Goal: Information Seeking & Learning: Learn about a topic

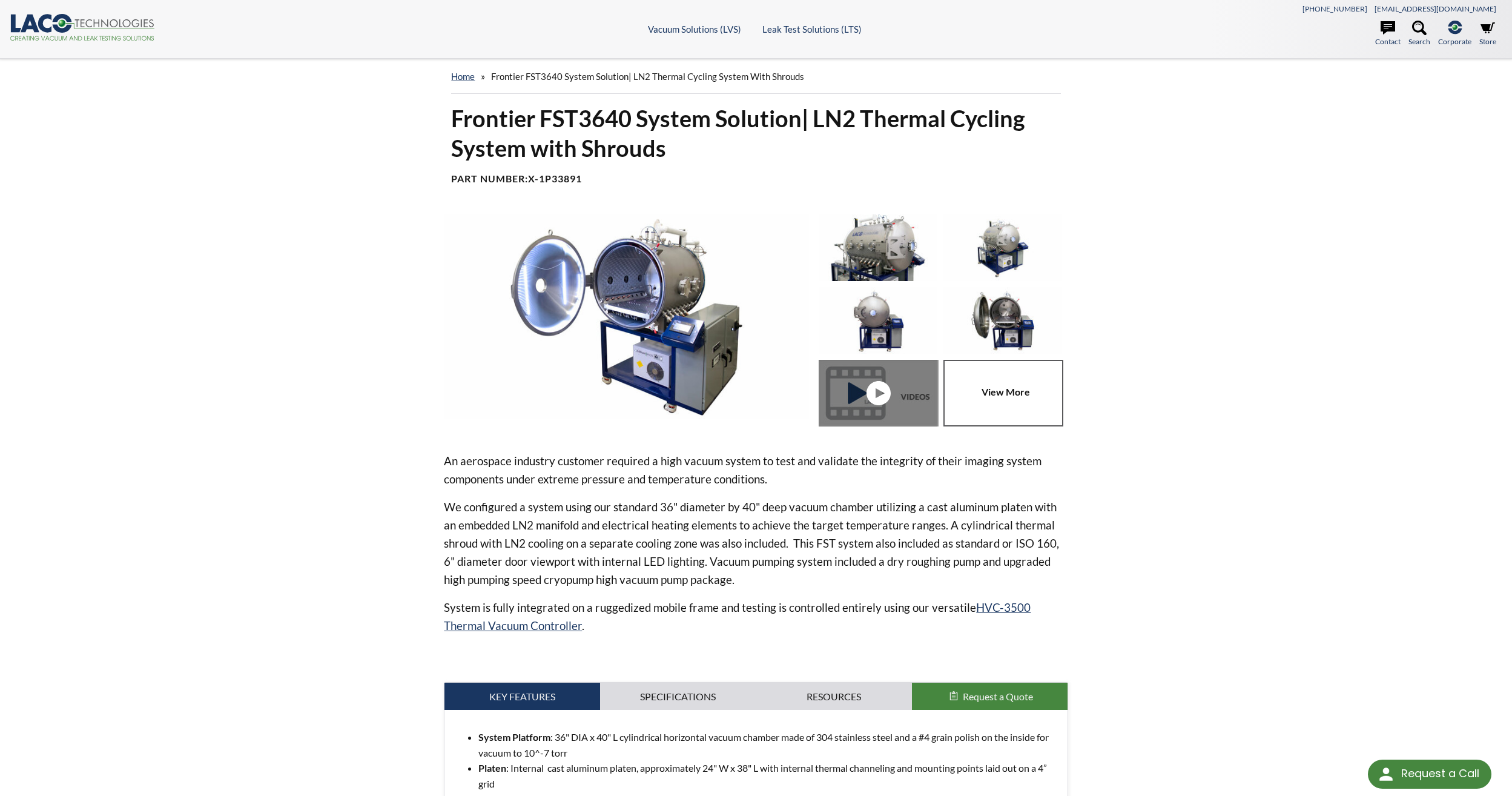
click at [864, 248] on img at bounding box center [878, 248] width 119 height 67
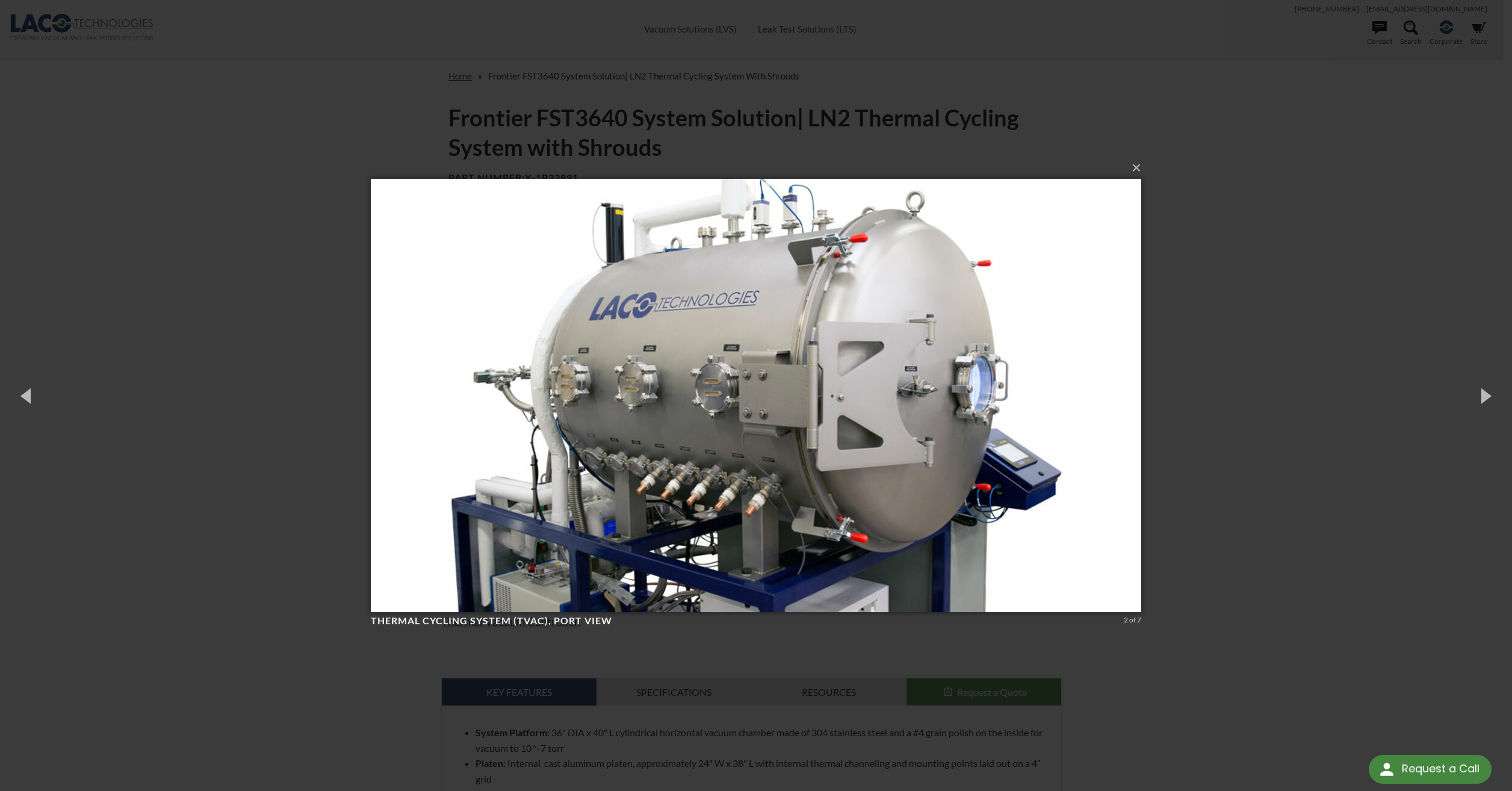
select select "语言翻译微件"
click at [1137, 161] on button "×" at bounding box center [760, 168] width 771 height 26
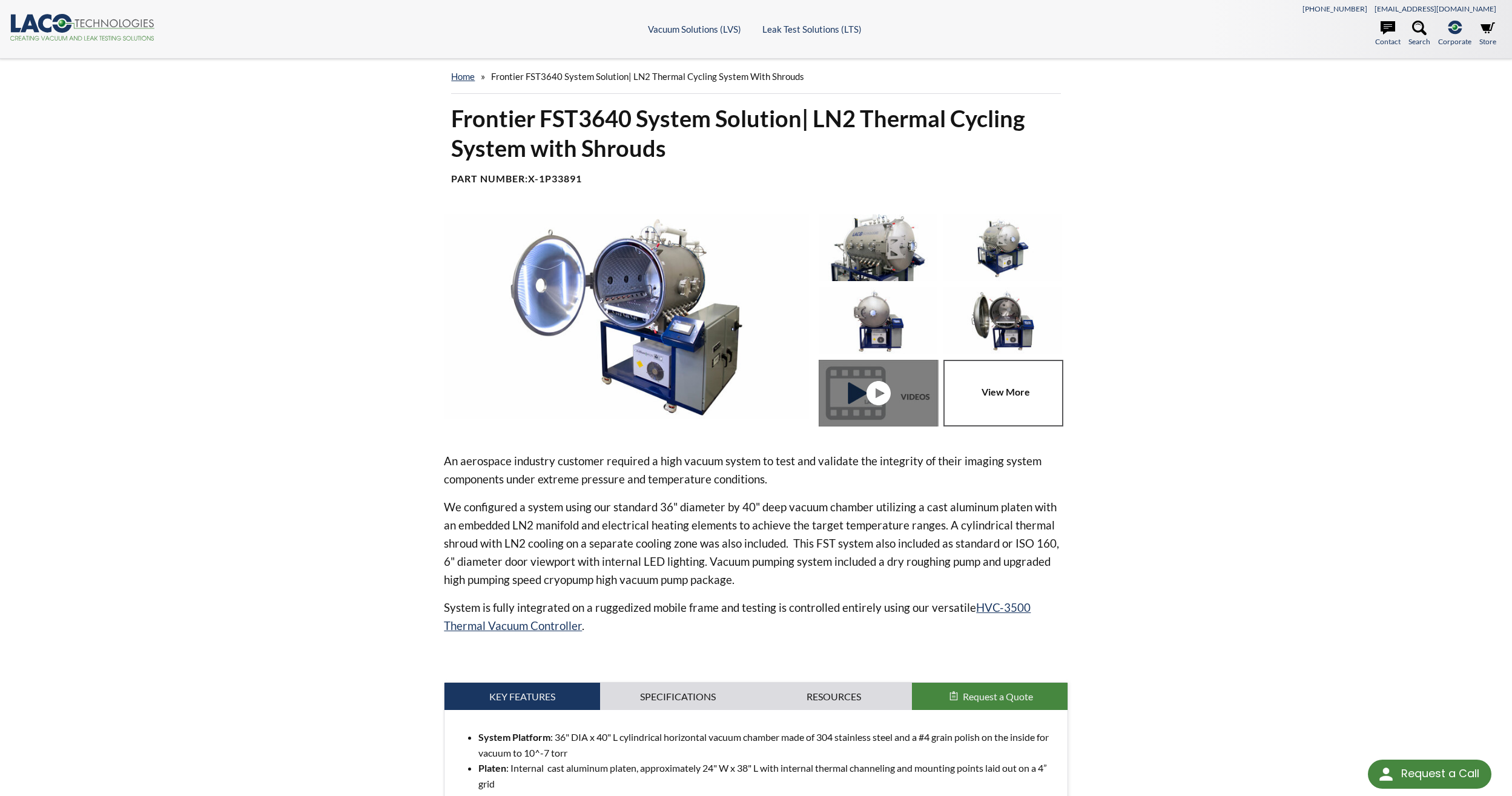
click at [702, 257] on img at bounding box center [626, 316] width 364 height 205
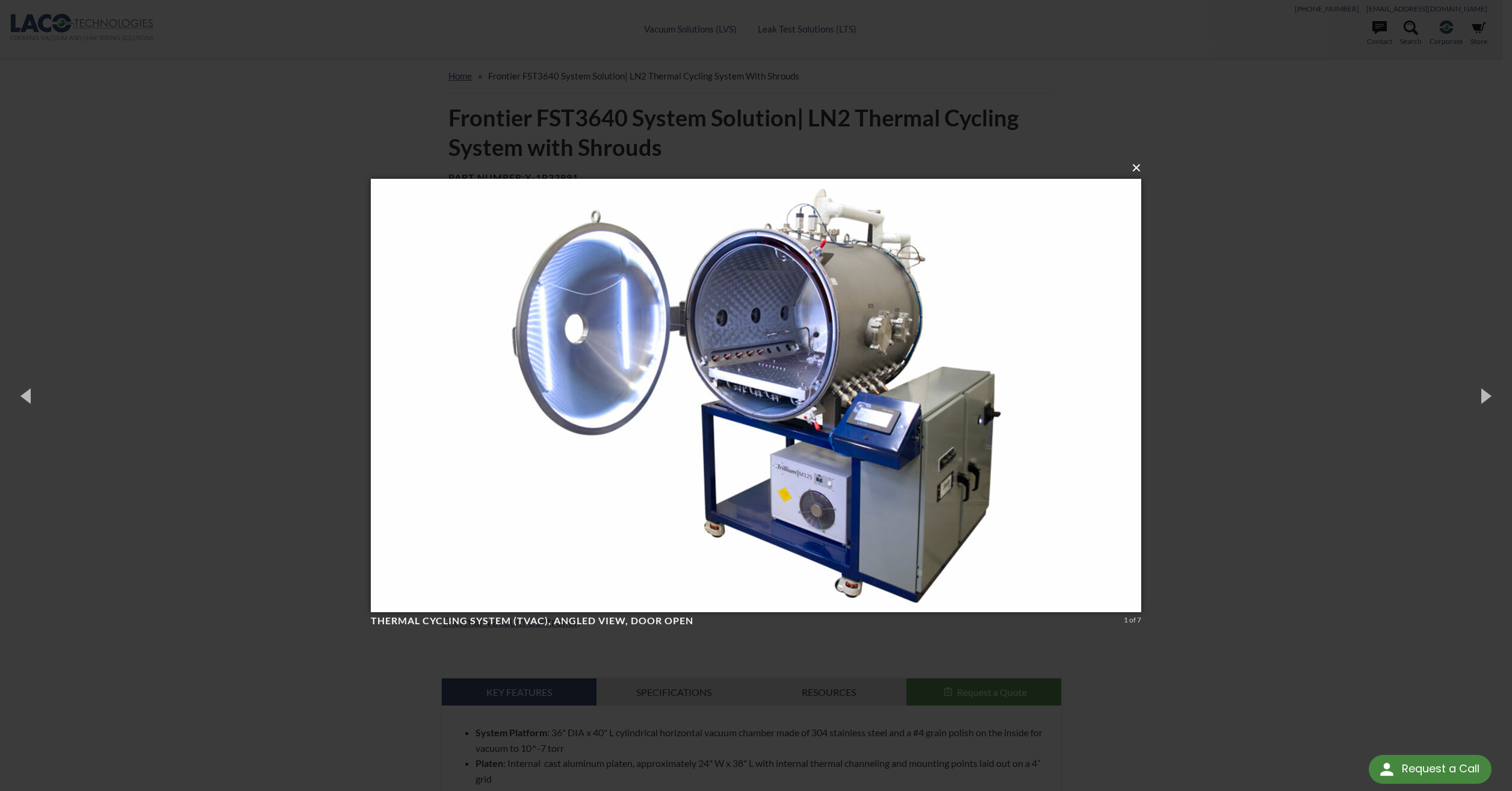
click at [1140, 168] on button "×" at bounding box center [760, 168] width 771 height 26
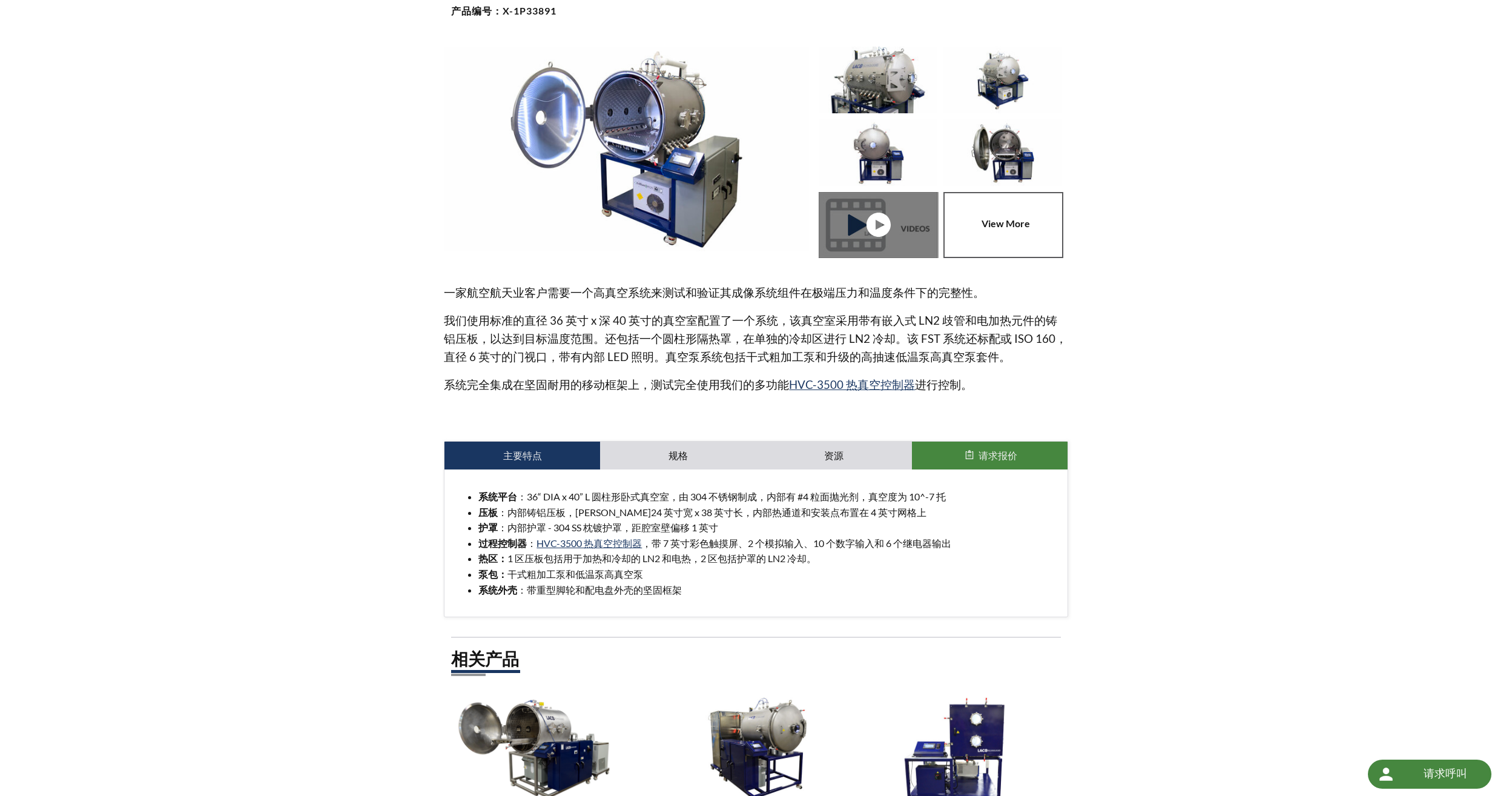
scroll to position [181, 0]
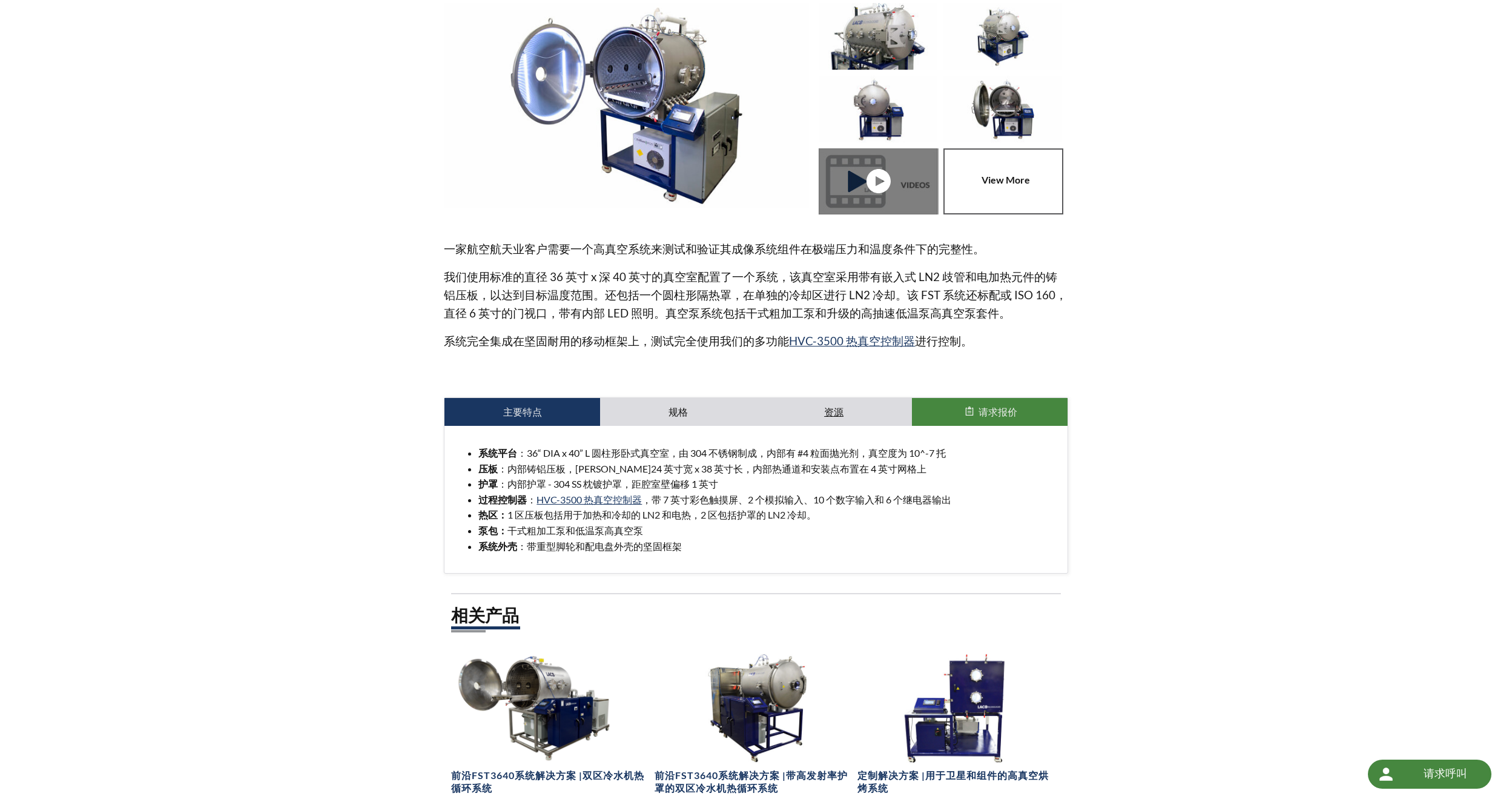
click at [806, 412] on link "资源" at bounding box center [834, 412] width 156 height 28
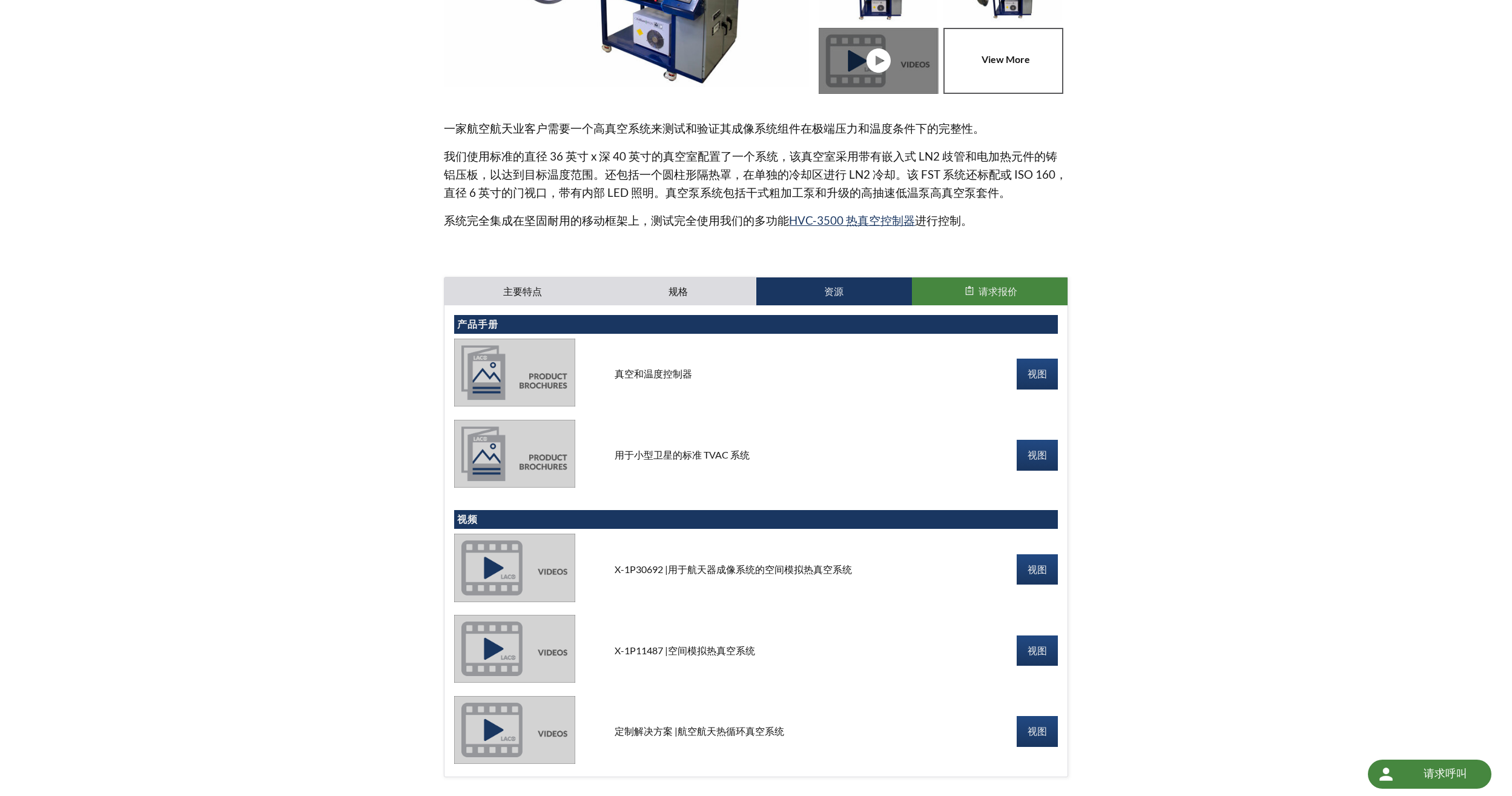
scroll to position [302, 0]
click at [1039, 369] on link "视图" at bounding box center [1037, 373] width 41 height 30
click at [1028, 455] on link "视图" at bounding box center [1037, 455] width 41 height 30
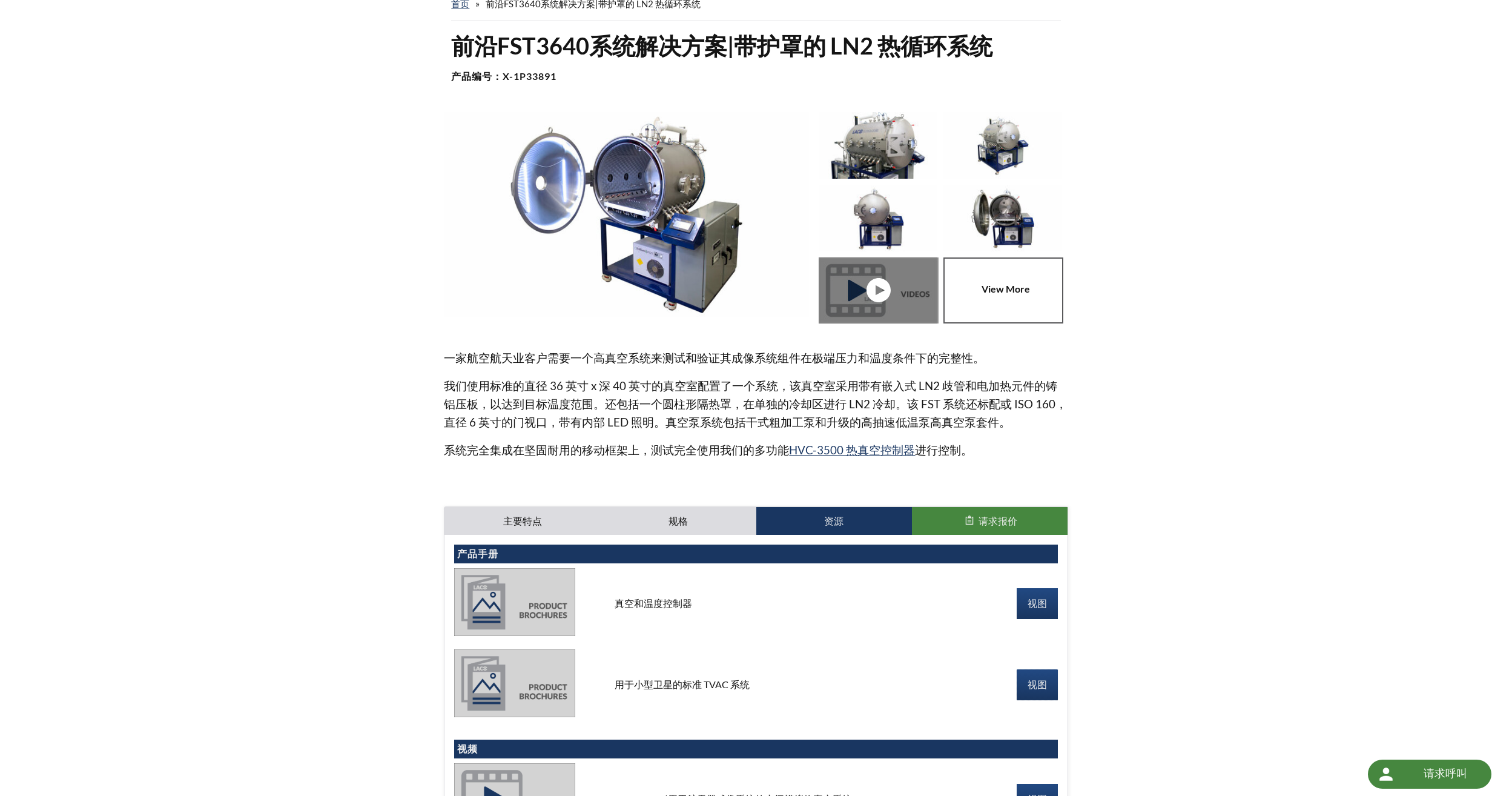
scroll to position [0, 0]
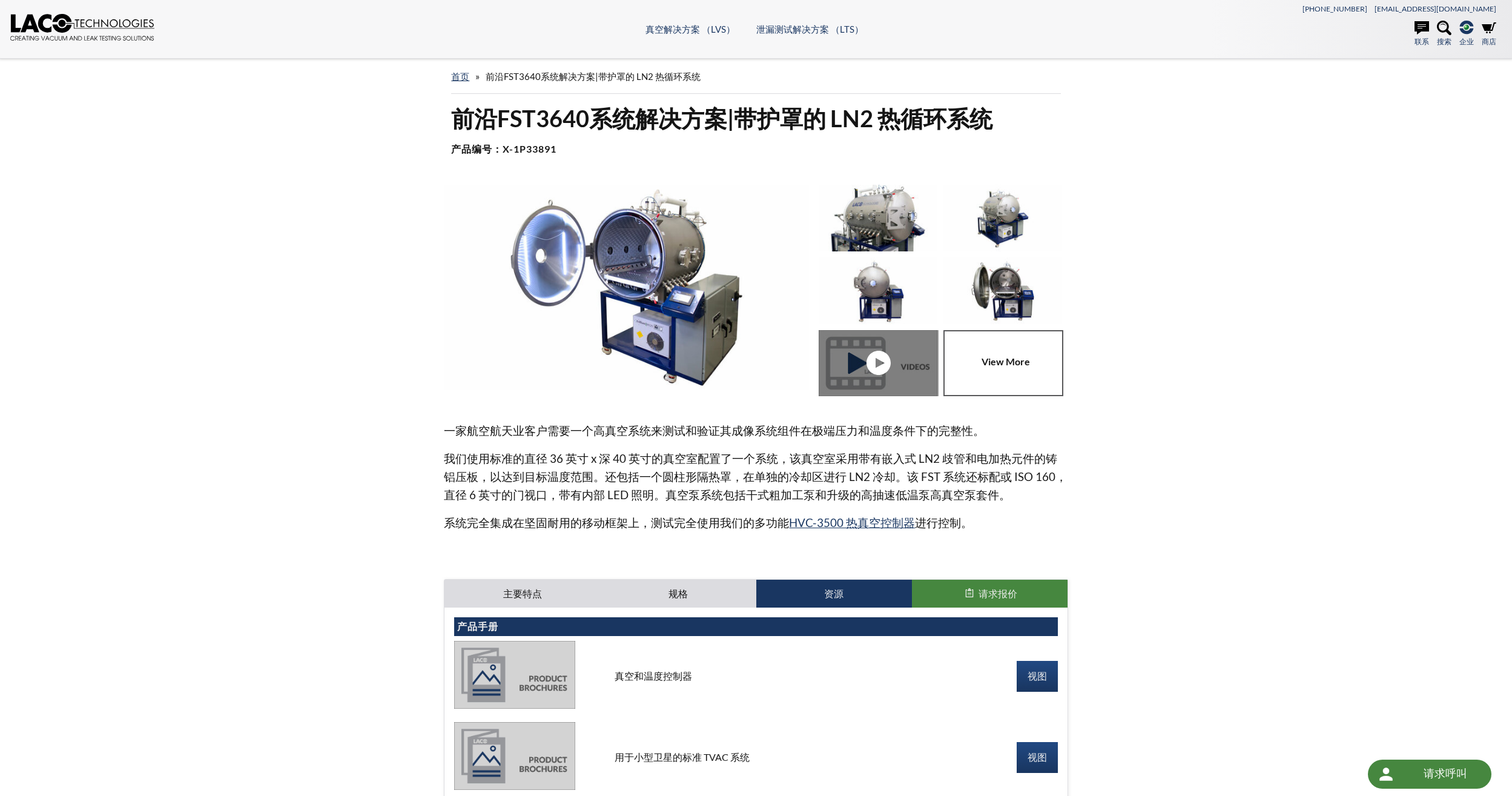
click at [657, 272] on img at bounding box center [626, 287] width 364 height 205
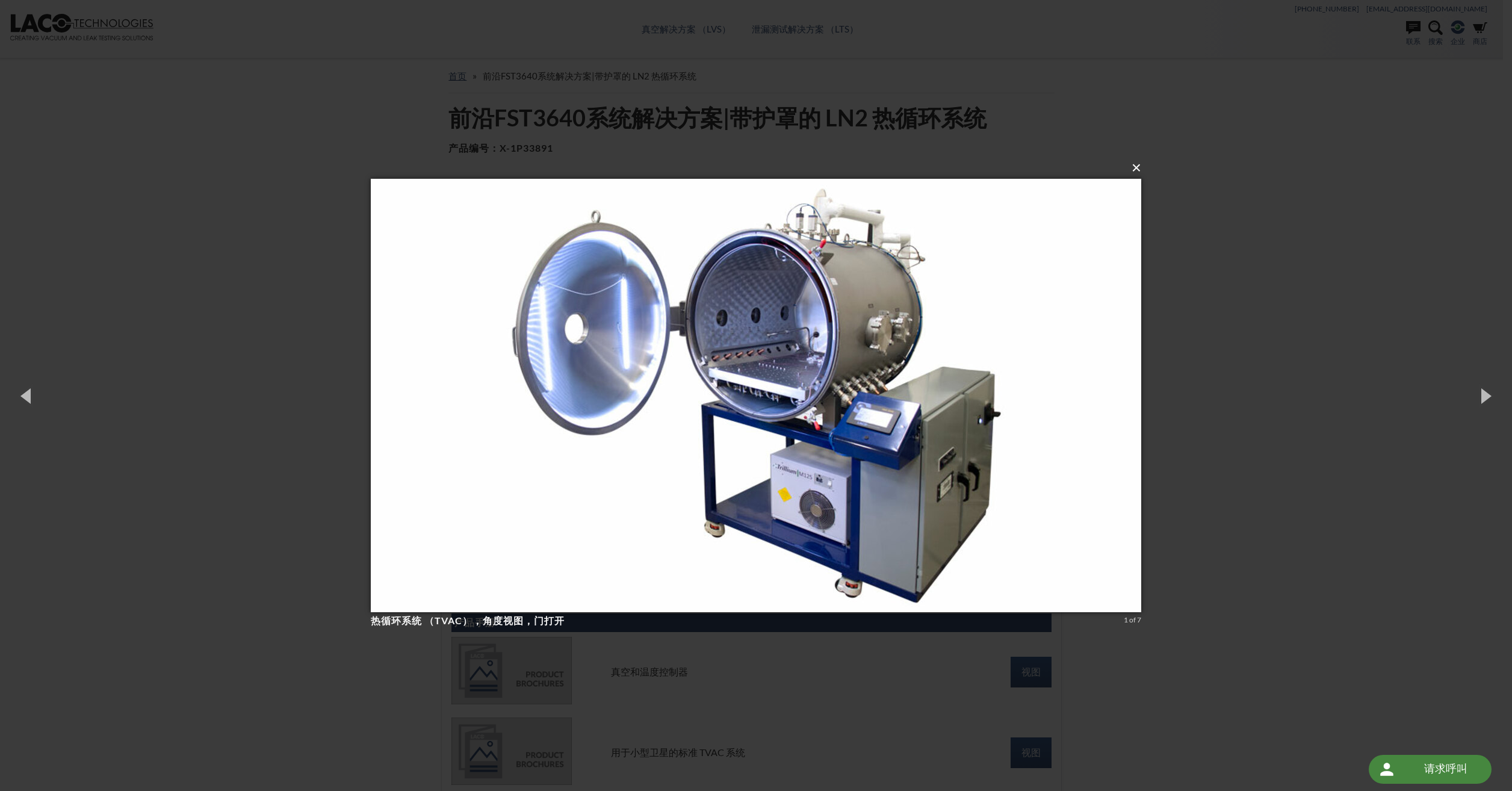
click at [1139, 167] on button "×" at bounding box center [760, 168] width 771 height 26
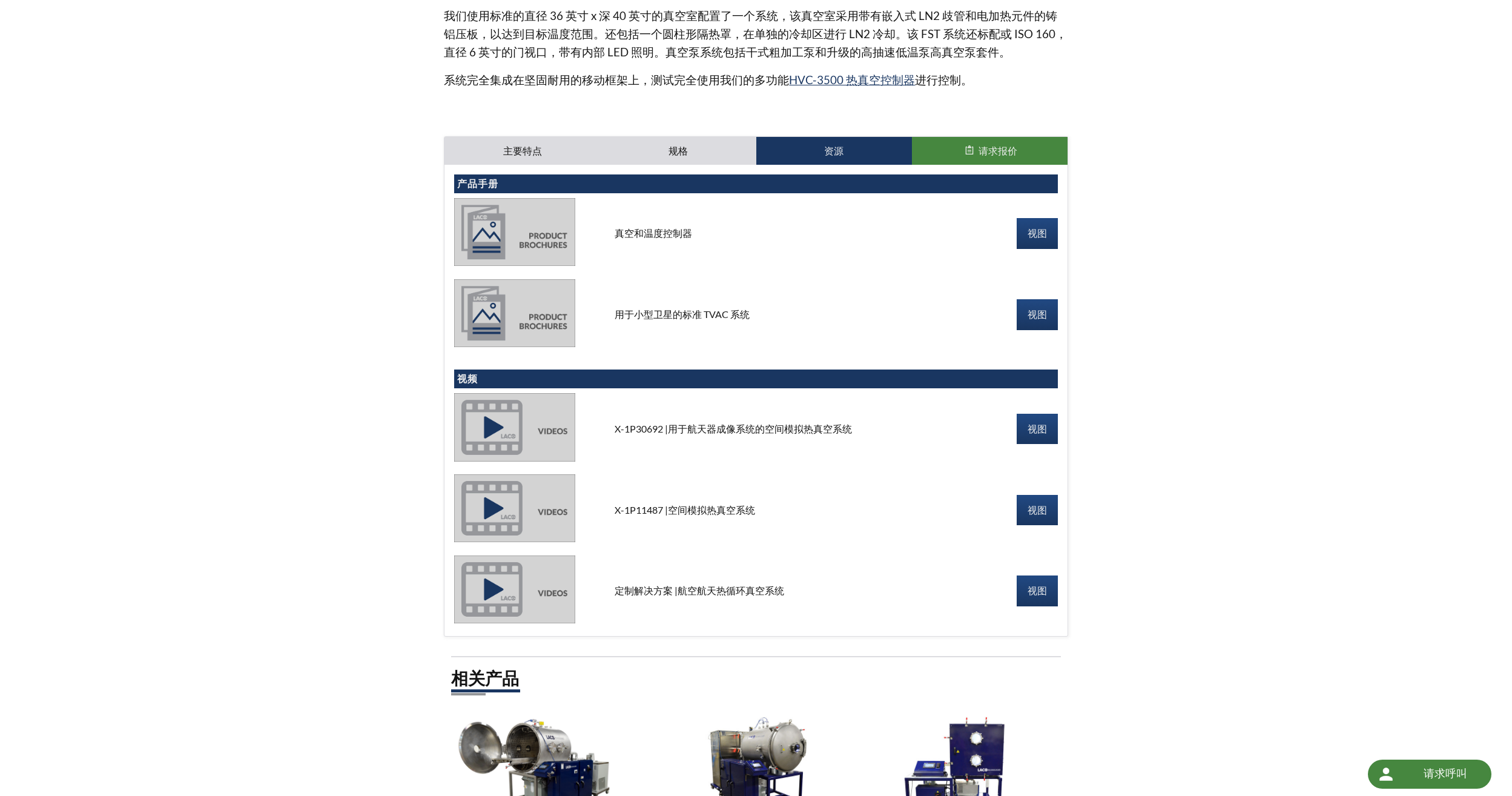
scroll to position [442, 0]
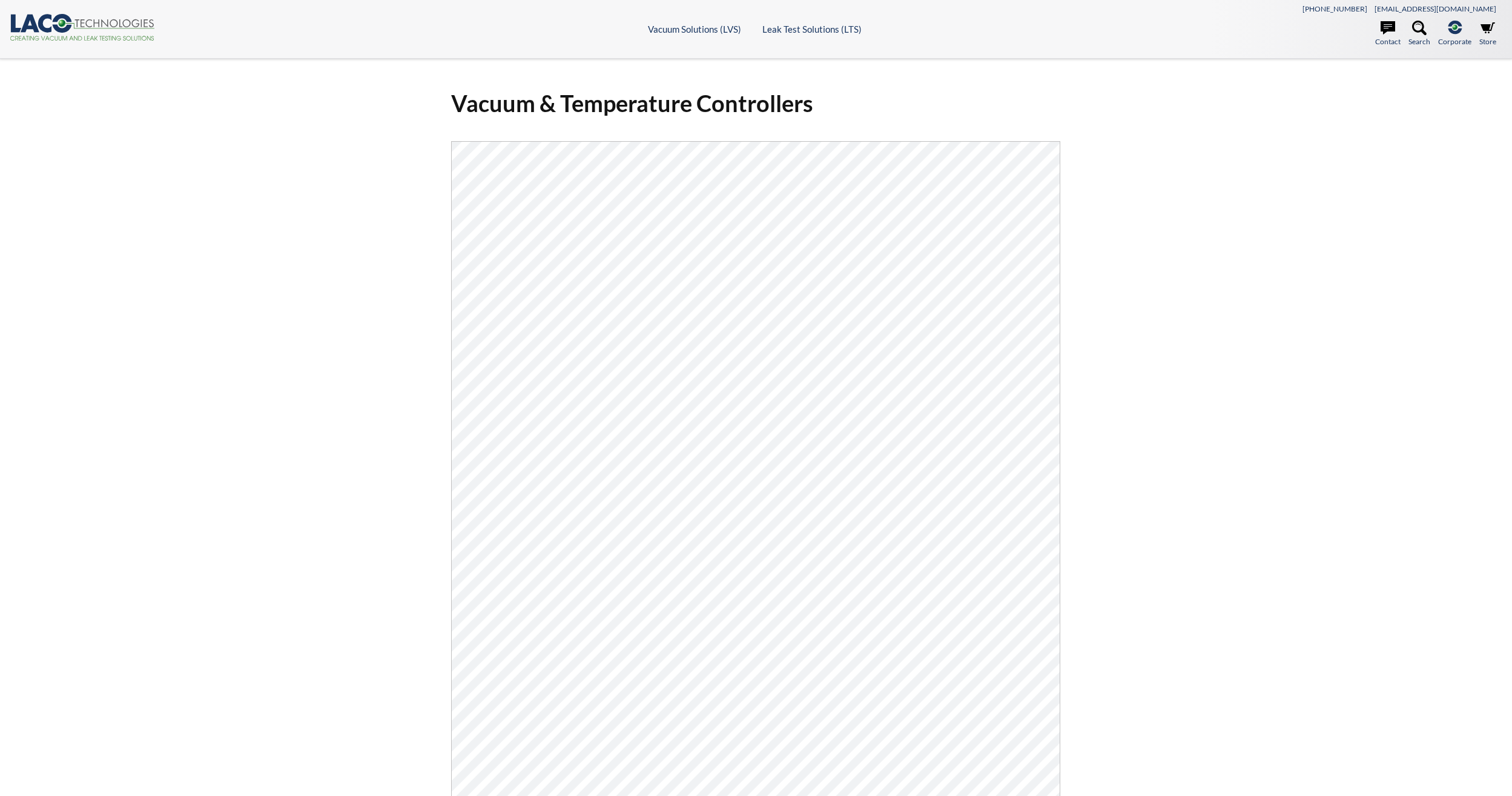
select select "语言翻译微件"
